Goal: Entertainment & Leisure: Consume media (video, audio)

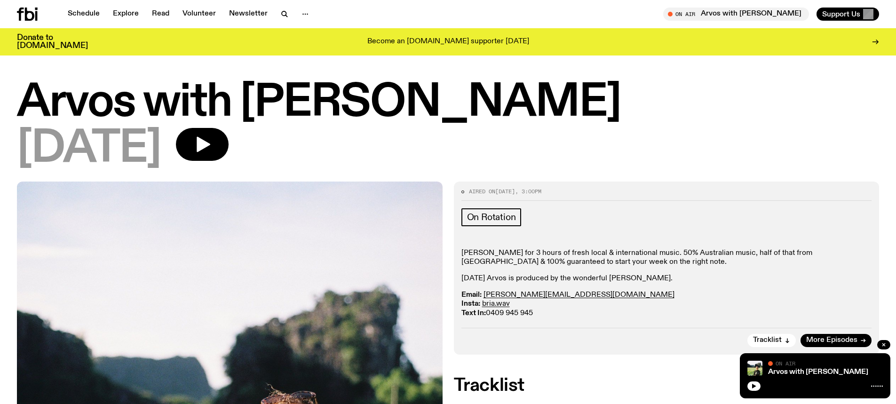
scroll to position [139, 0]
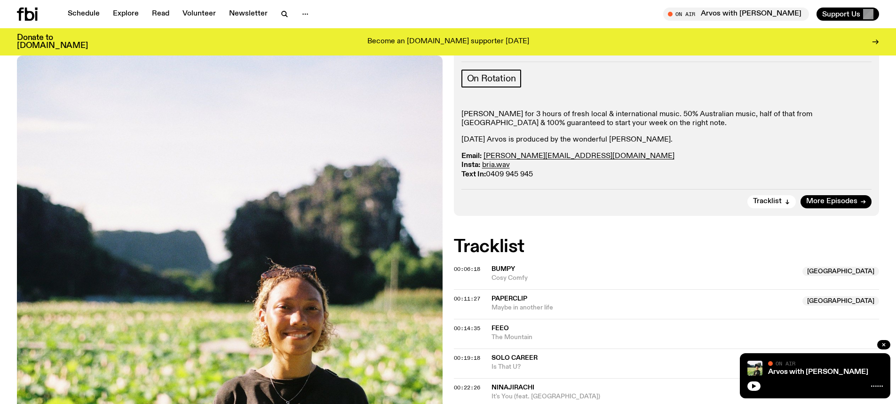
click at [25, 10] on icon at bounding box center [27, 14] width 21 height 13
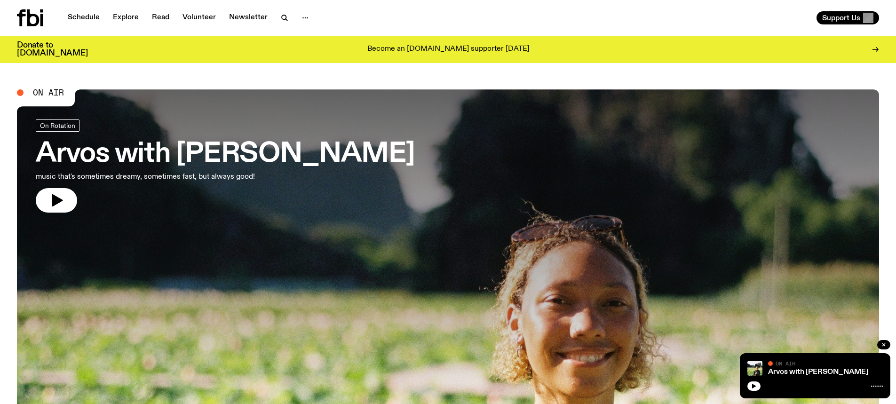
click at [36, 12] on icon at bounding box center [30, 17] width 26 height 17
click at [32, 16] on icon at bounding box center [30, 17] width 26 height 17
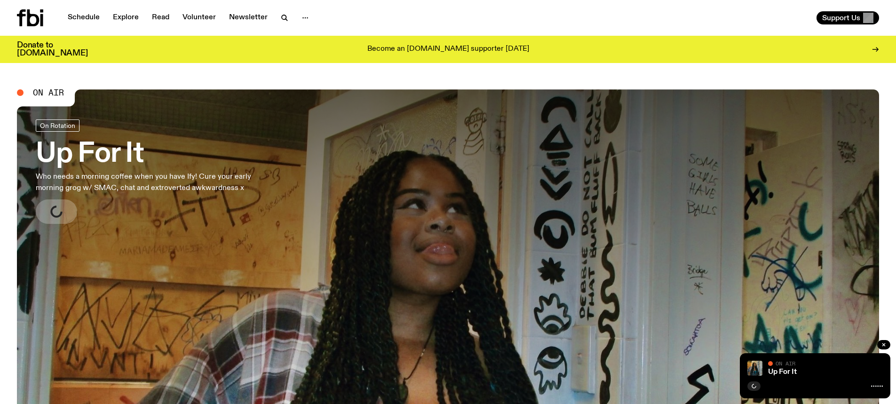
click at [119, 155] on h3 "Up For It" at bounding box center [156, 154] width 241 height 26
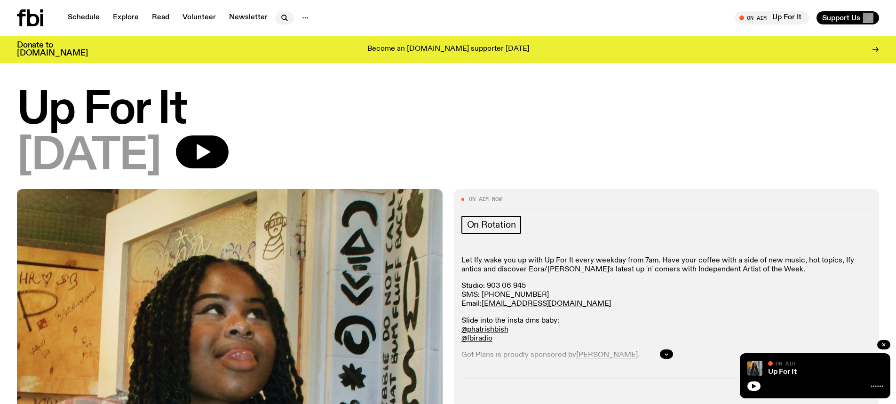
click at [283, 13] on icon "button" at bounding box center [284, 17] width 11 height 11
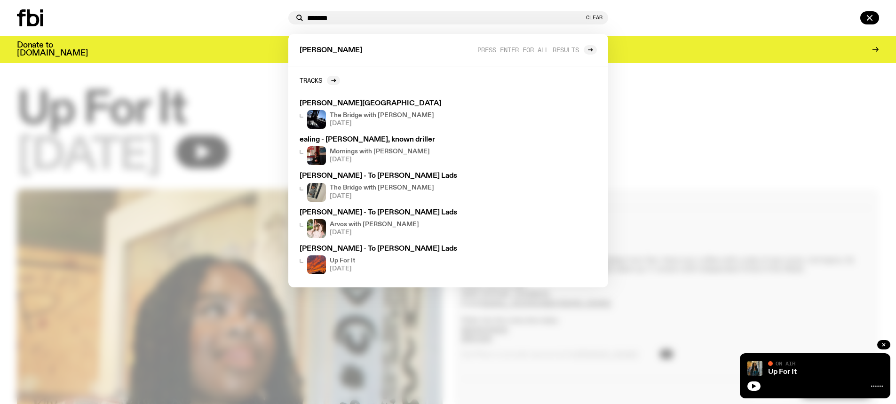
type input "*******"
click at [245, 24] on div at bounding box center [151, 17] width 268 height 17
click at [590, 17] on button "Clear" at bounding box center [594, 17] width 16 height 5
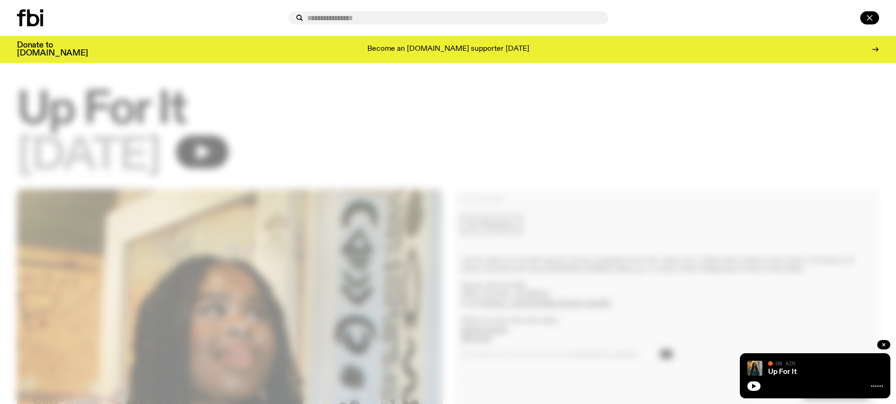
click at [872, 16] on icon "button" at bounding box center [869, 17] width 5 height 5
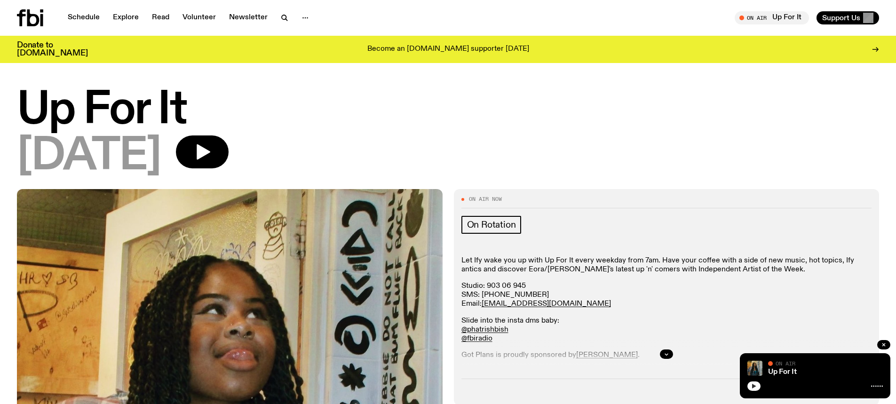
click at [749, 387] on button "button" at bounding box center [754, 386] width 13 height 9
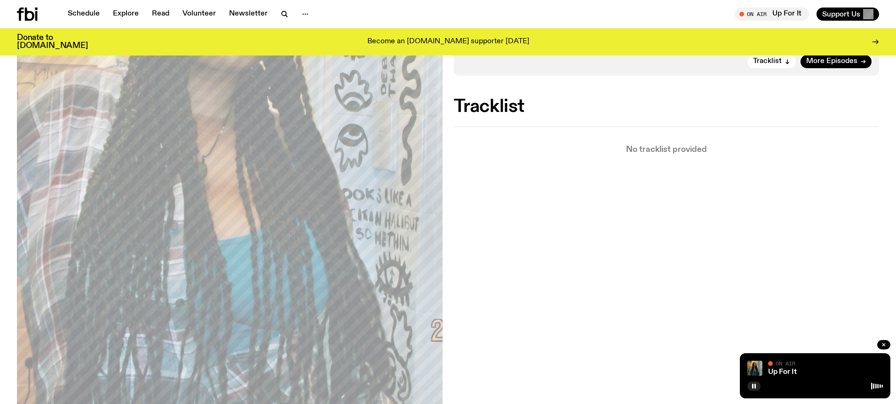
scroll to position [134, 0]
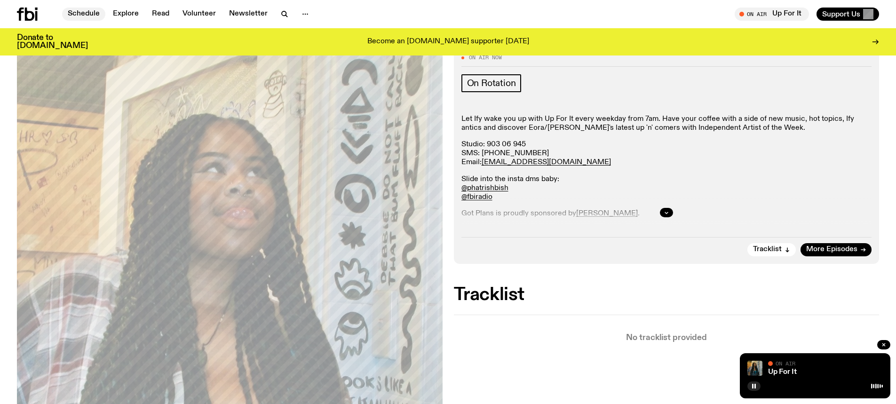
click at [91, 18] on link "Schedule" at bounding box center [83, 14] width 43 height 13
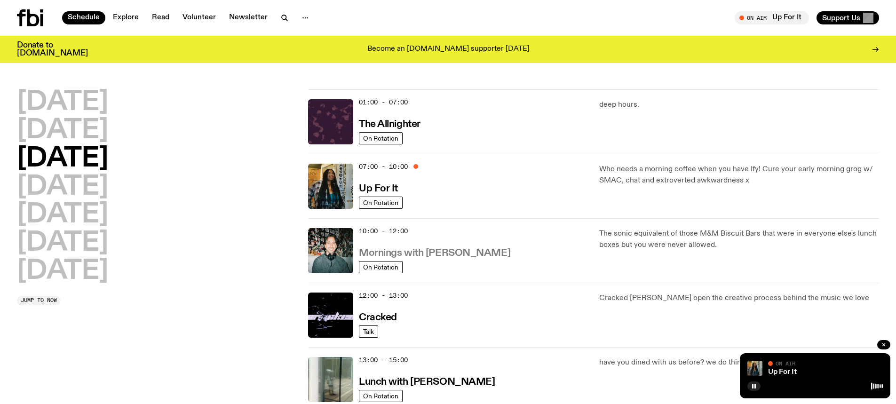
click at [400, 247] on link "Mornings with [PERSON_NAME]" at bounding box center [435, 253] width 152 height 12
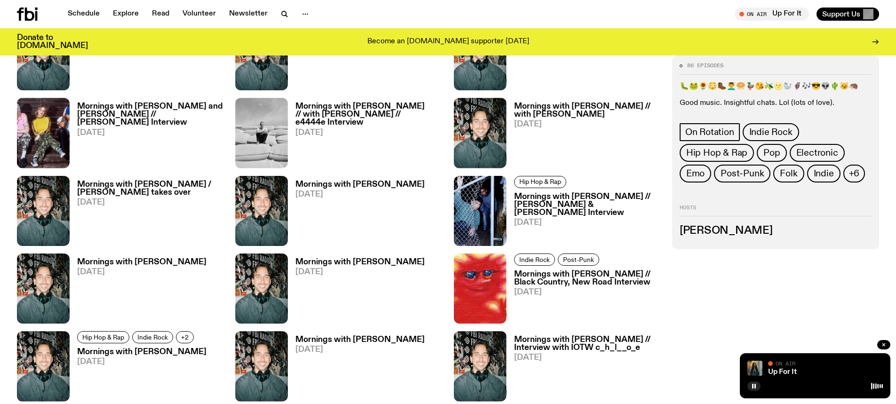
scroll to position [511, 0]
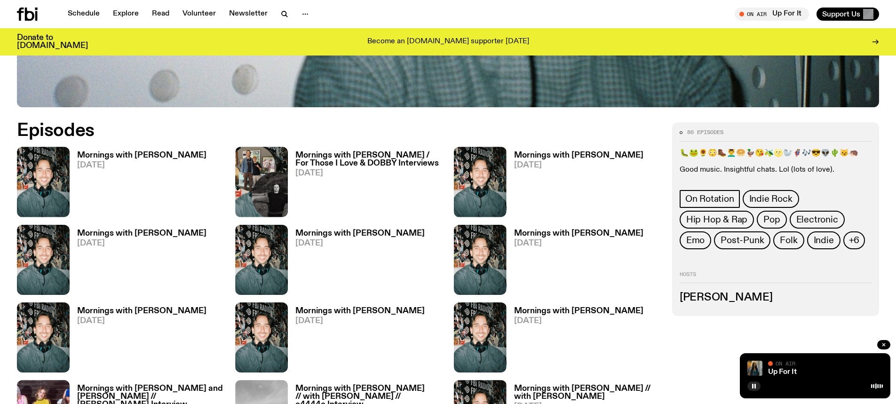
click at [143, 160] on link "Mornings with [PERSON_NAME] [DATE]" at bounding box center [138, 184] width 137 height 65
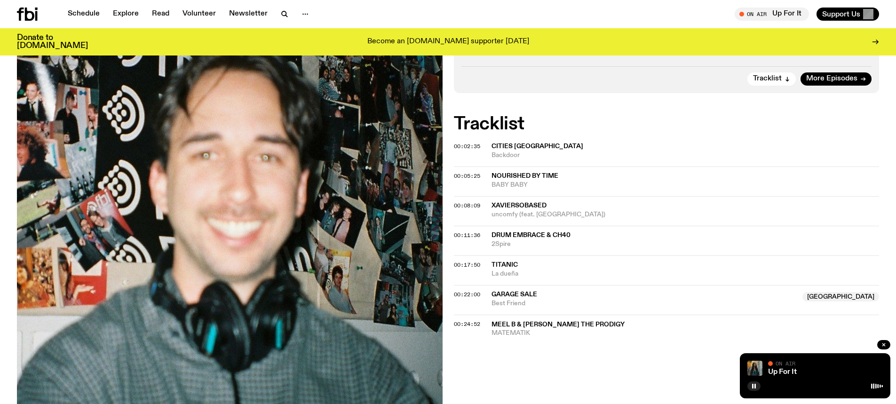
scroll to position [183, 0]
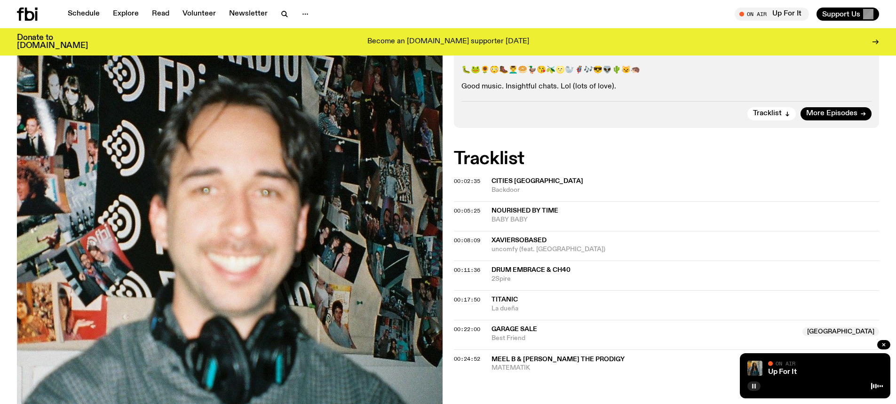
click at [750, 385] on button "button" at bounding box center [754, 386] width 13 height 9
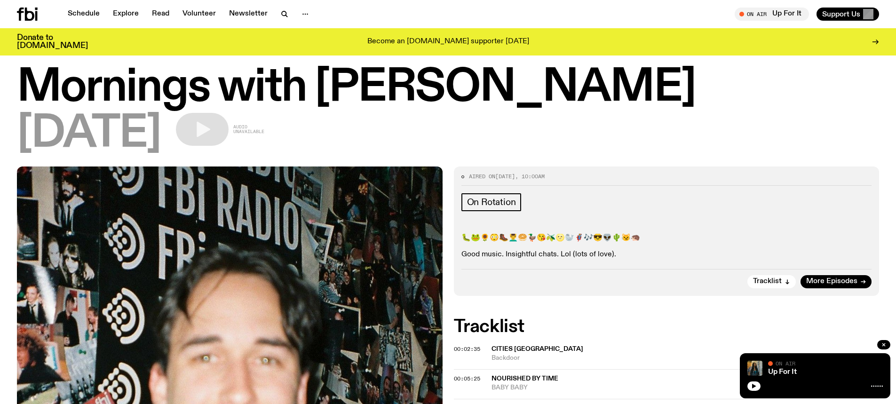
scroll to position [0, 0]
